Goal: Task Accomplishment & Management: Manage account settings

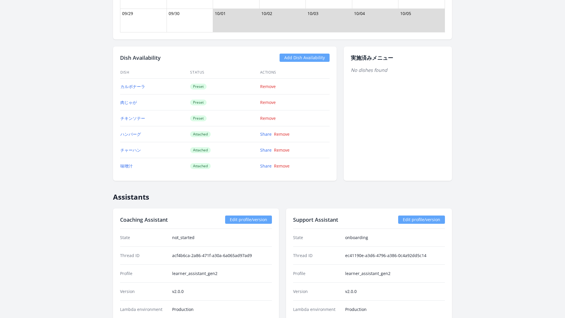
scroll to position [722, 0]
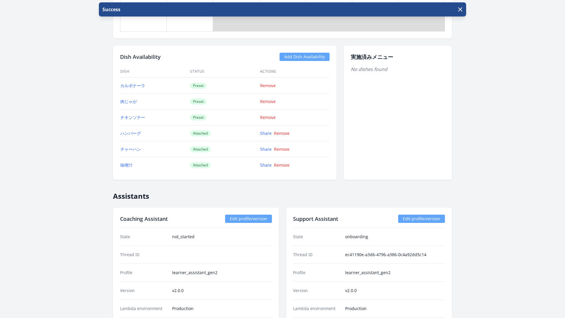
scroll to position [711, 0]
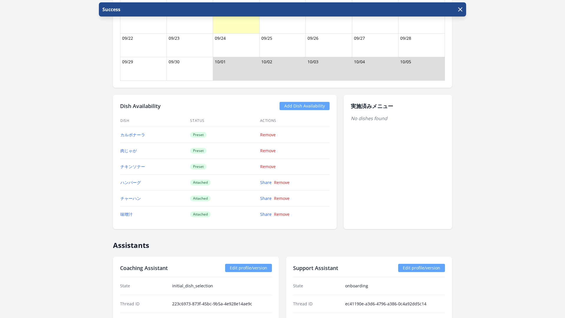
scroll to position [688, 0]
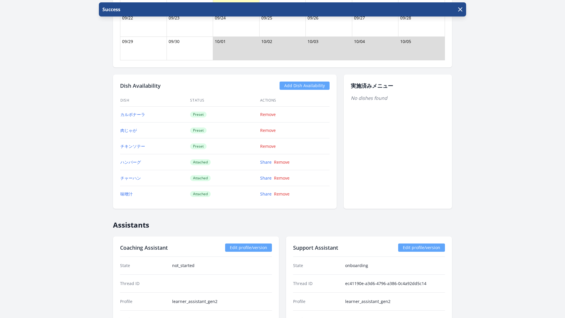
scroll to position [690, 0]
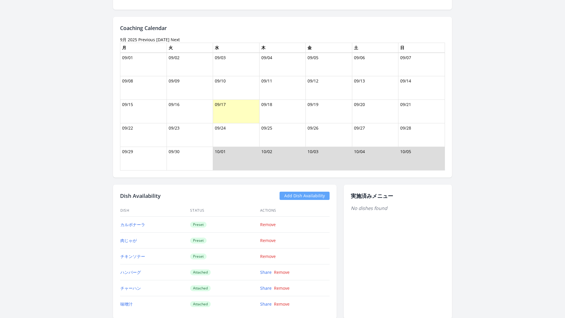
scroll to position [800, 0]
